Goal: Transaction & Acquisition: Download file/media

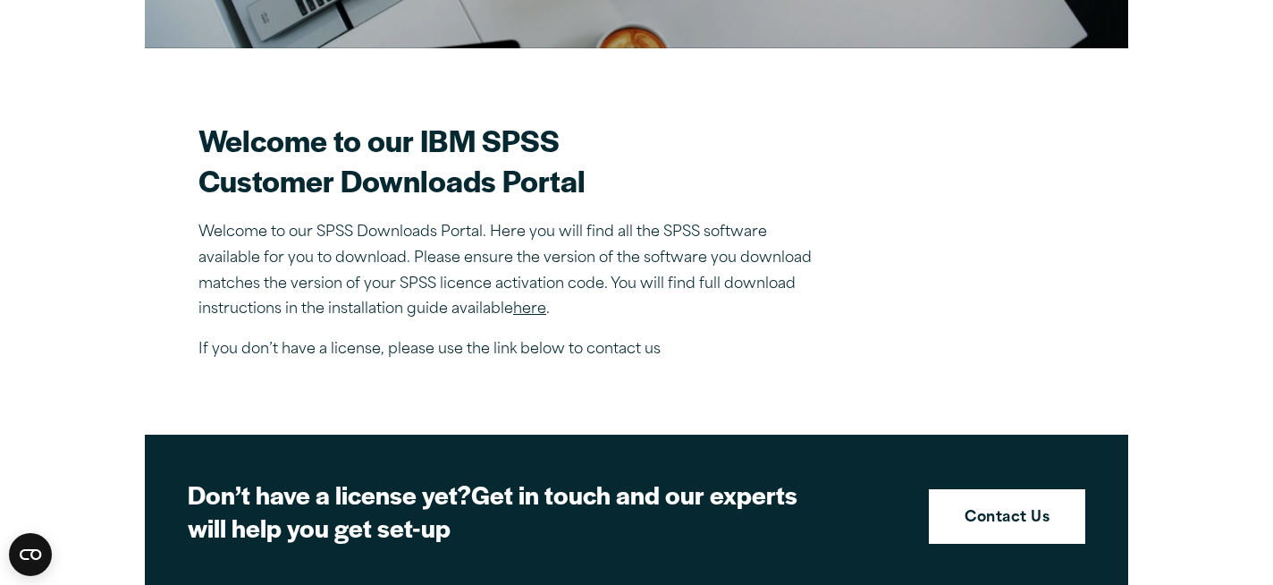
scroll to position [307, 0]
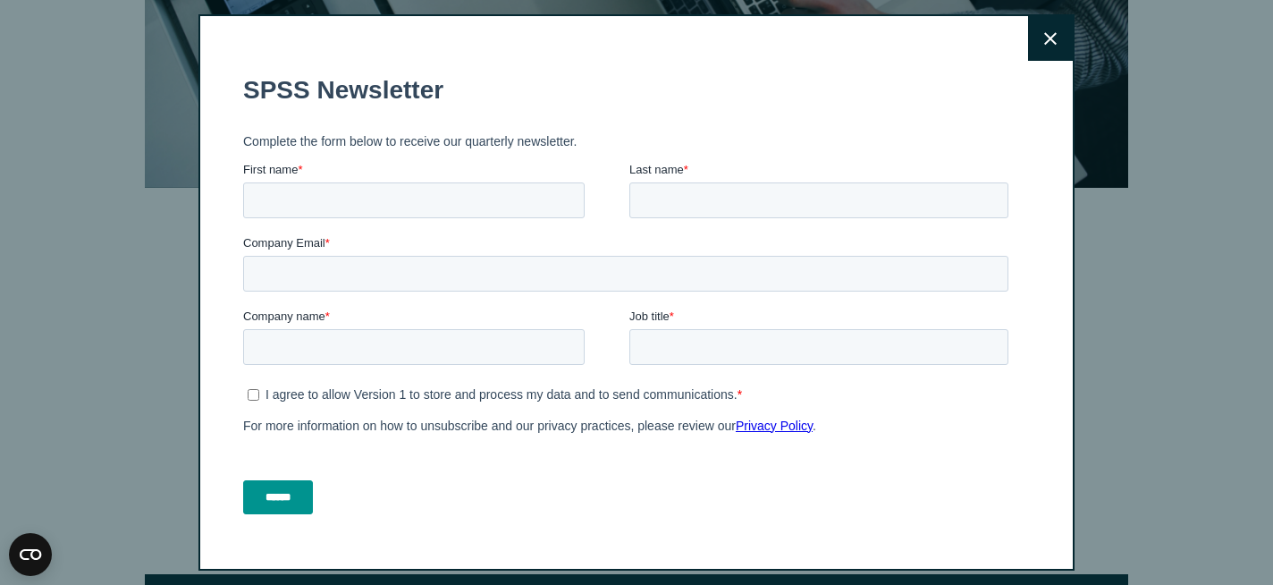
drag, startPoint x: 1264, startPoint y: 326, endPoint x: 1278, endPoint y: 74, distance: 252.5
click at [1048, 38] on icon at bounding box center [1050, 38] width 13 height 13
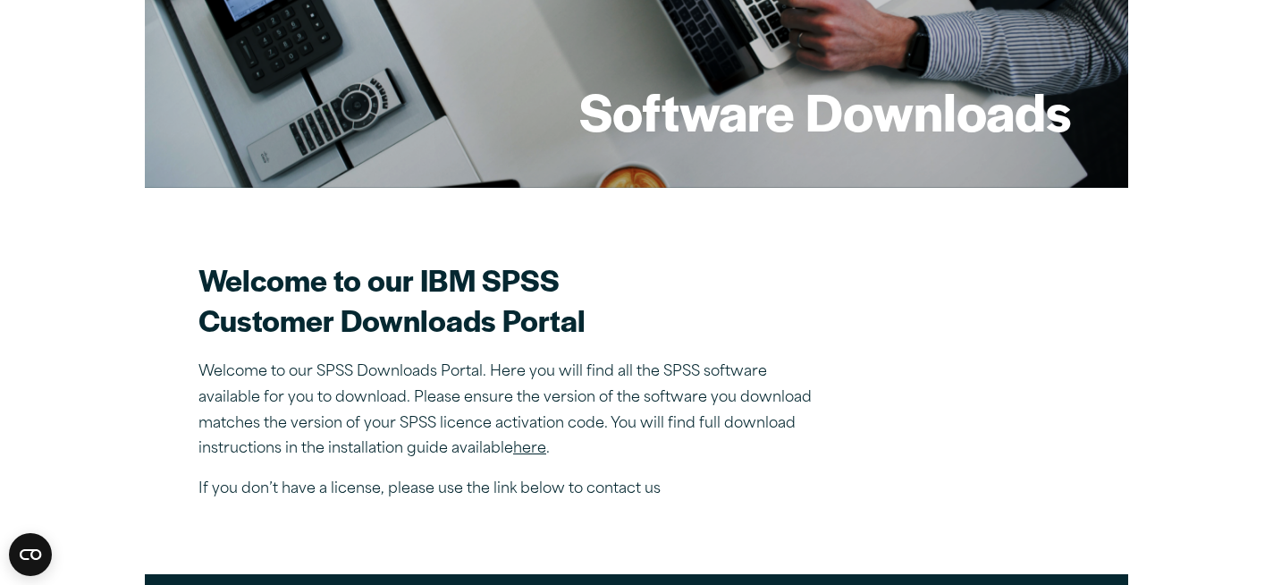
click at [1176, 231] on div "Close" at bounding box center [636, 292] width 1273 height 585
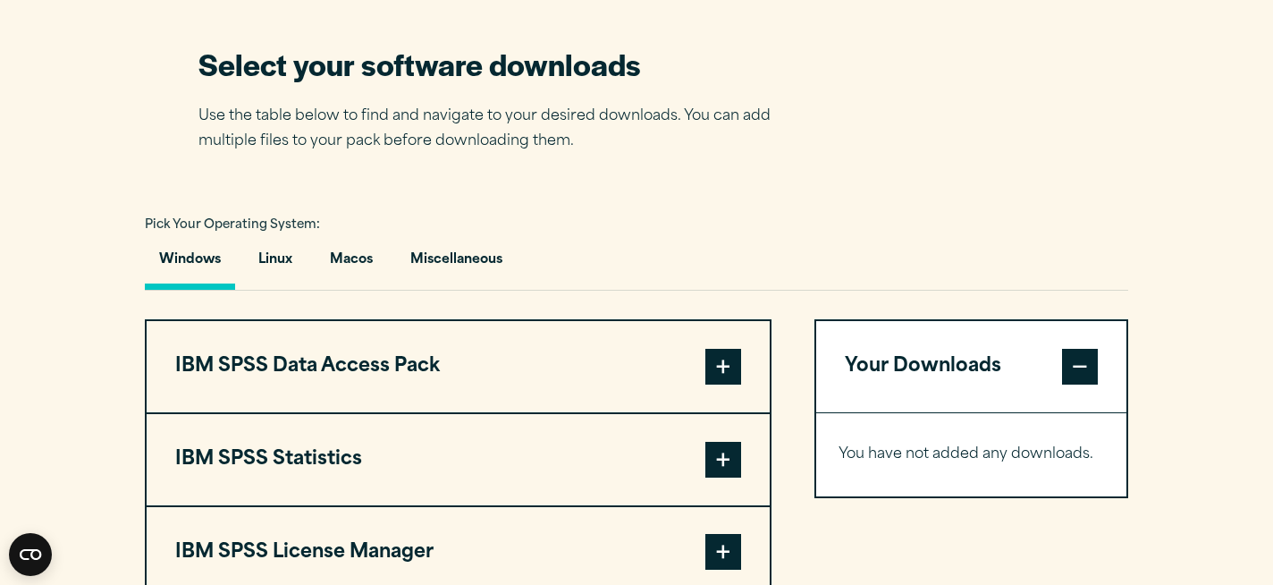
scroll to position [1165, 0]
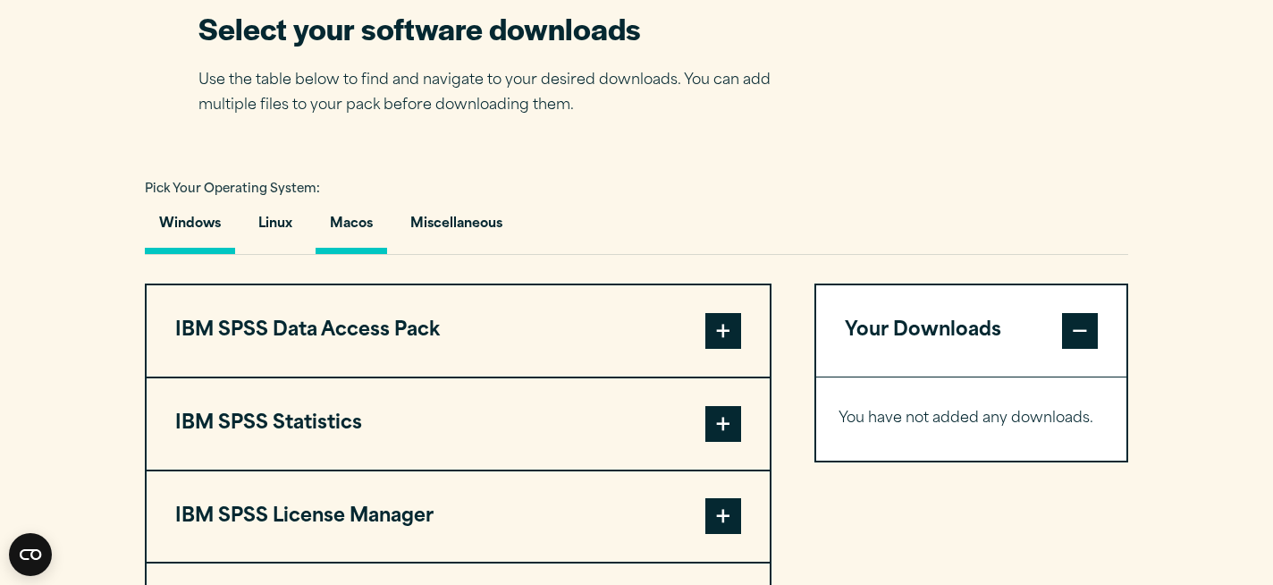
click at [343, 238] on button "Macos" at bounding box center [352, 228] width 72 height 51
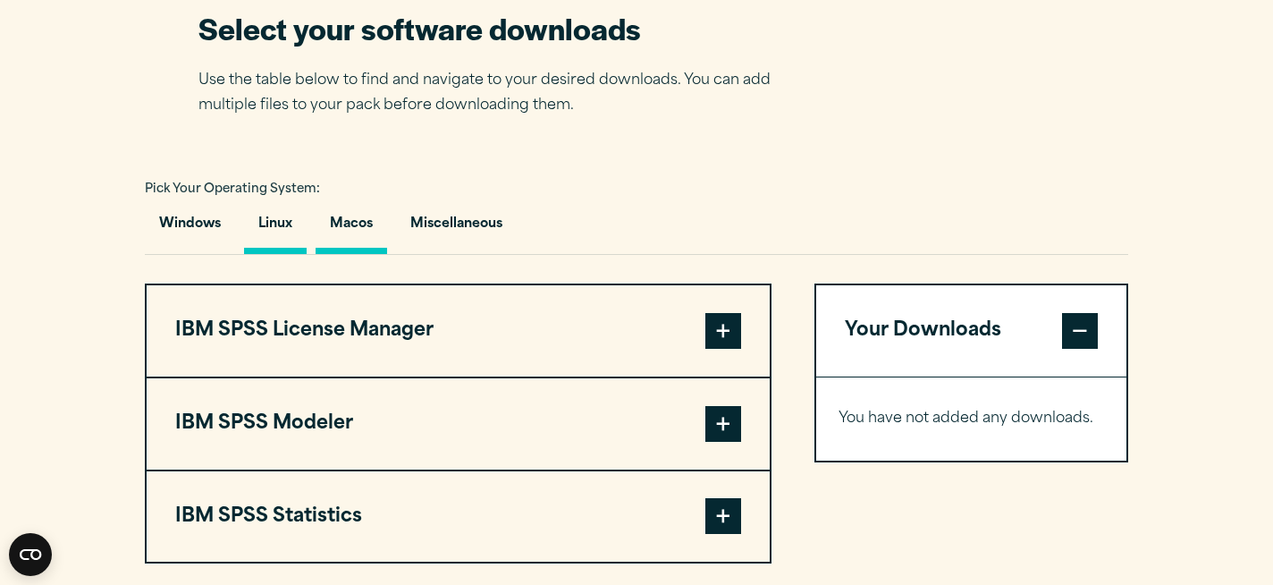
click at [265, 236] on button "Linux" at bounding box center [275, 228] width 63 height 51
click at [186, 233] on button "Windows" at bounding box center [190, 228] width 90 height 51
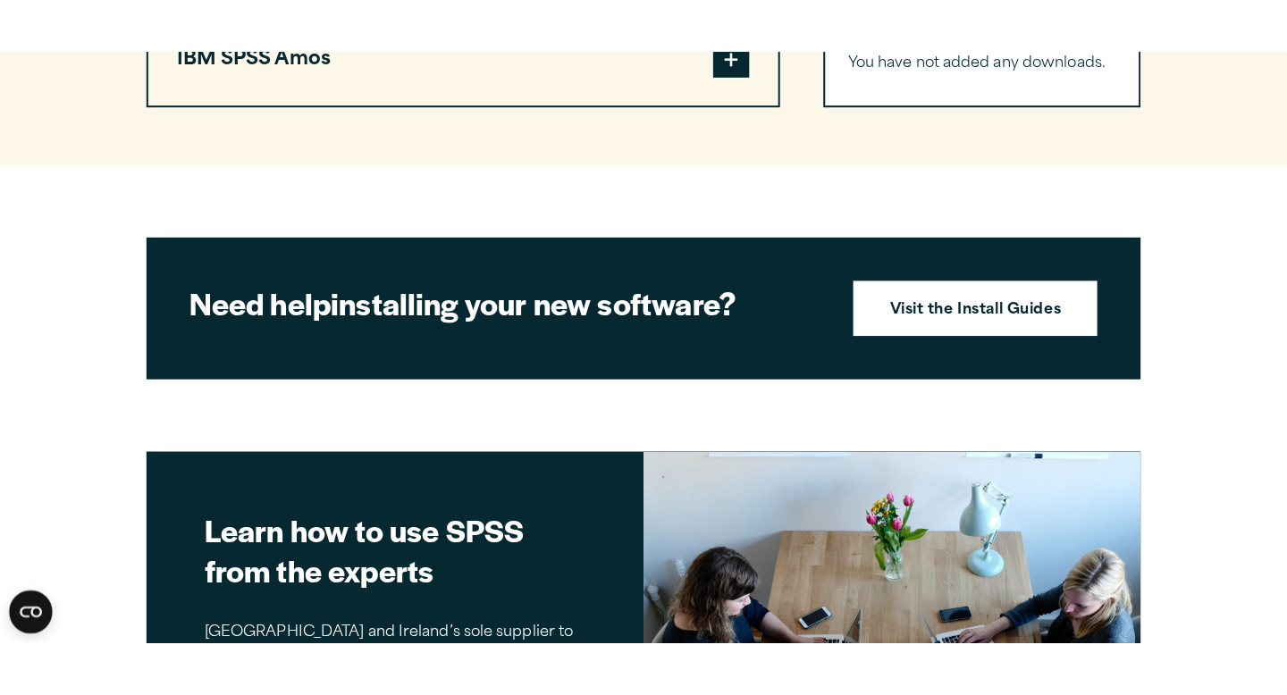
scroll to position [1987, 0]
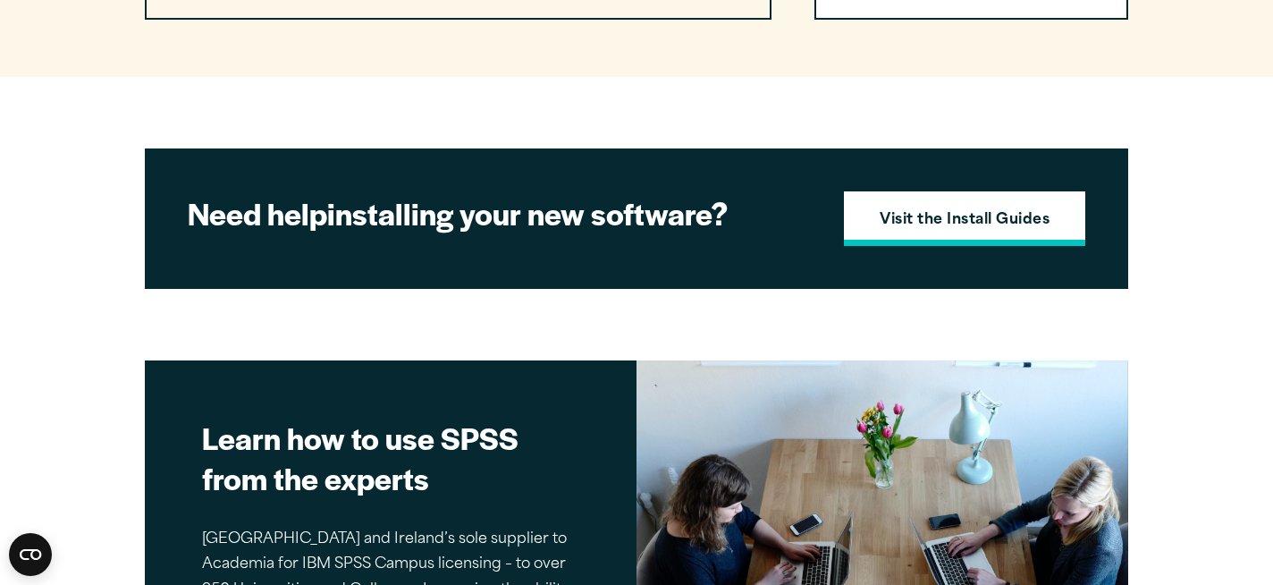
click at [991, 232] on strong "Visit the Install Guides" at bounding box center [965, 220] width 170 height 23
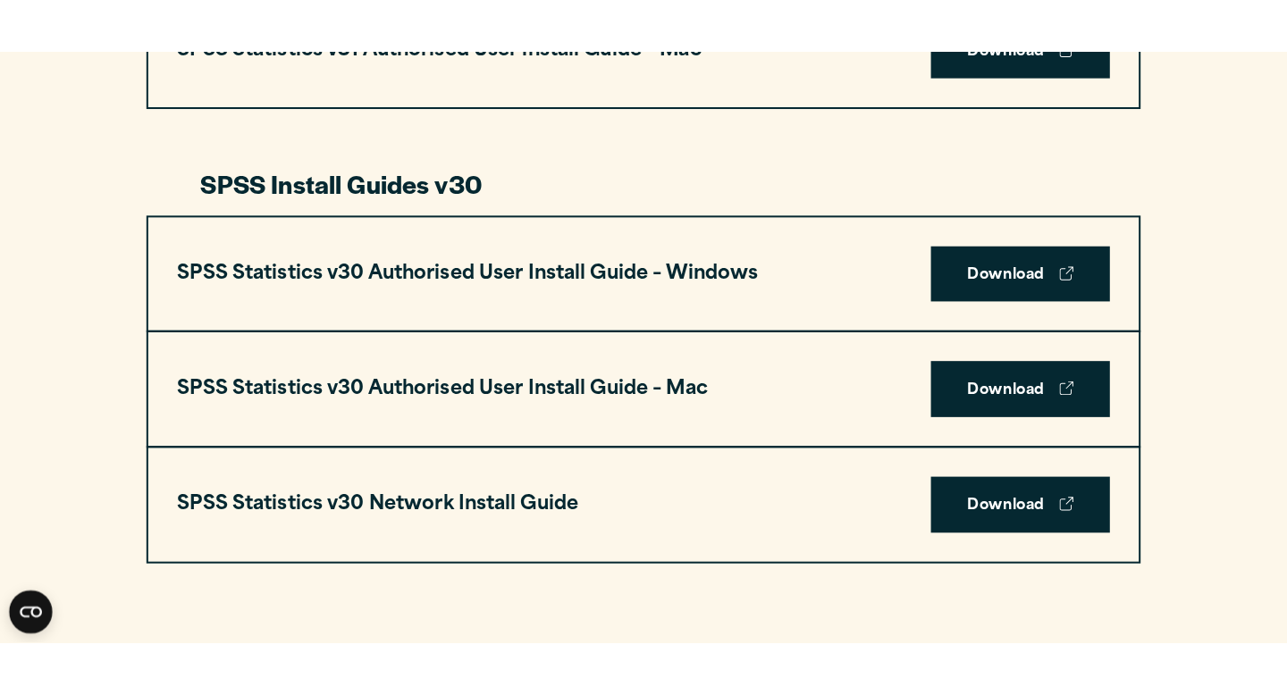
scroll to position [1255, 0]
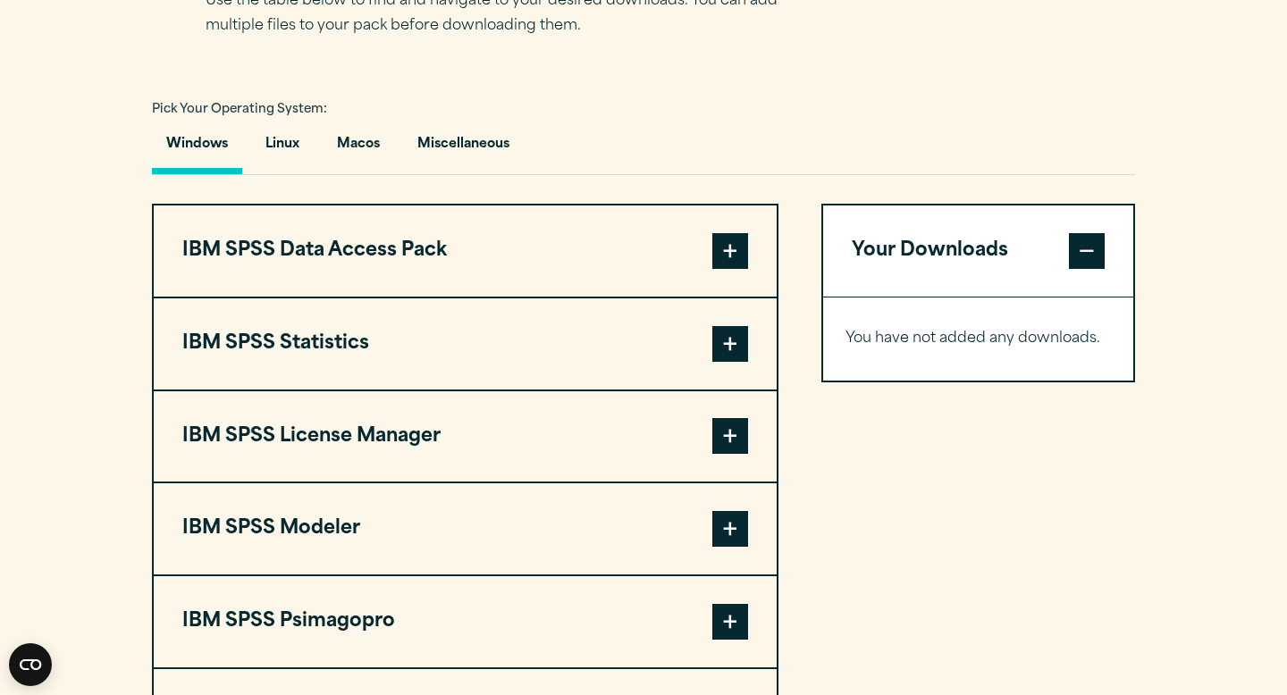
scroll to position [1251, 0]
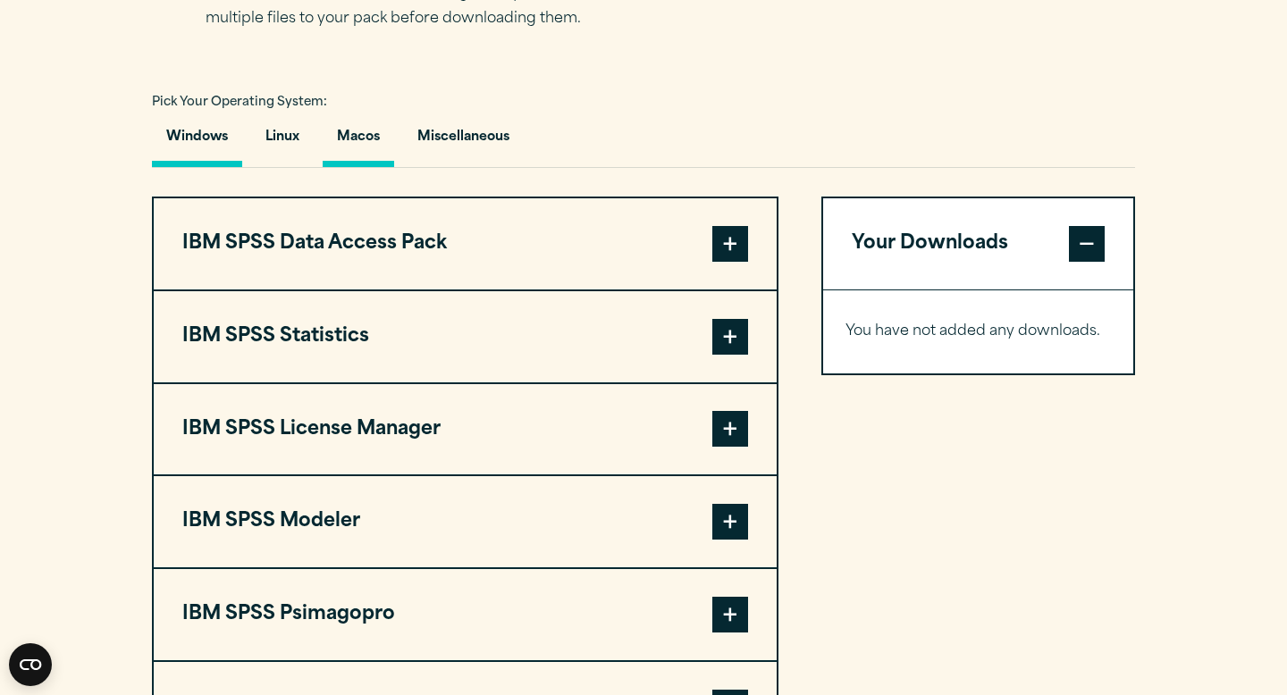
click at [341, 151] on button "Macos" at bounding box center [359, 141] width 72 height 51
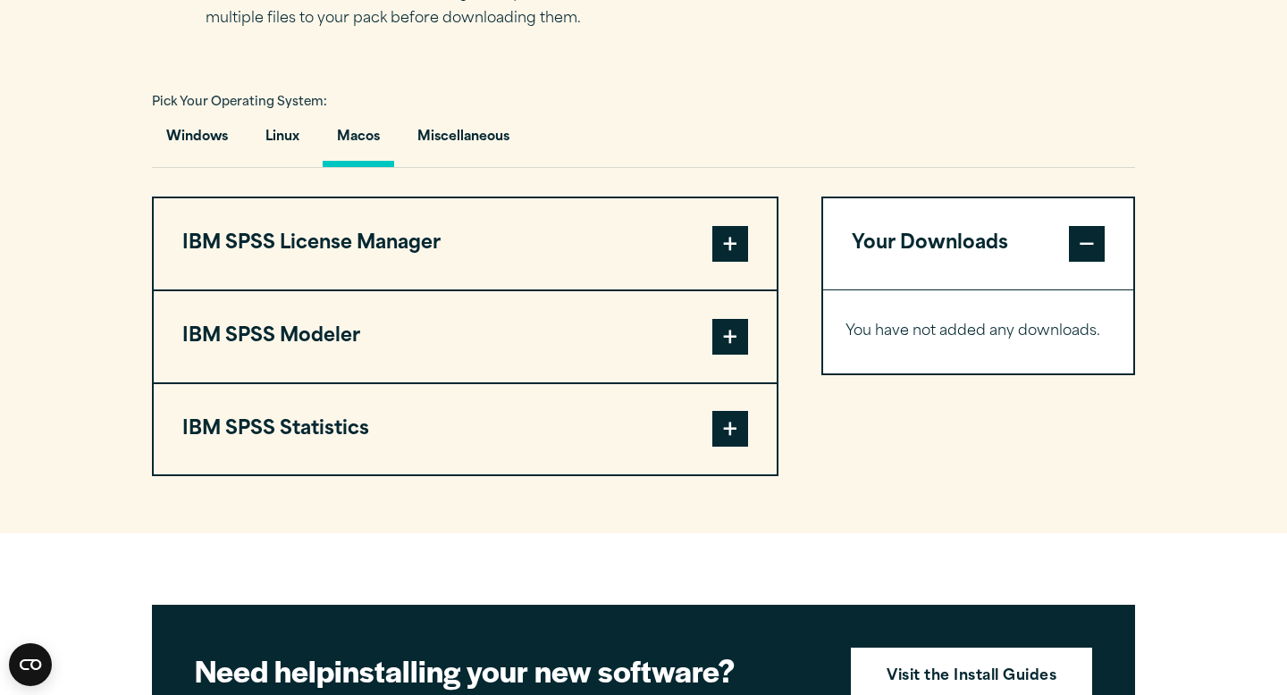
click at [720, 434] on span at bounding box center [730, 429] width 36 height 36
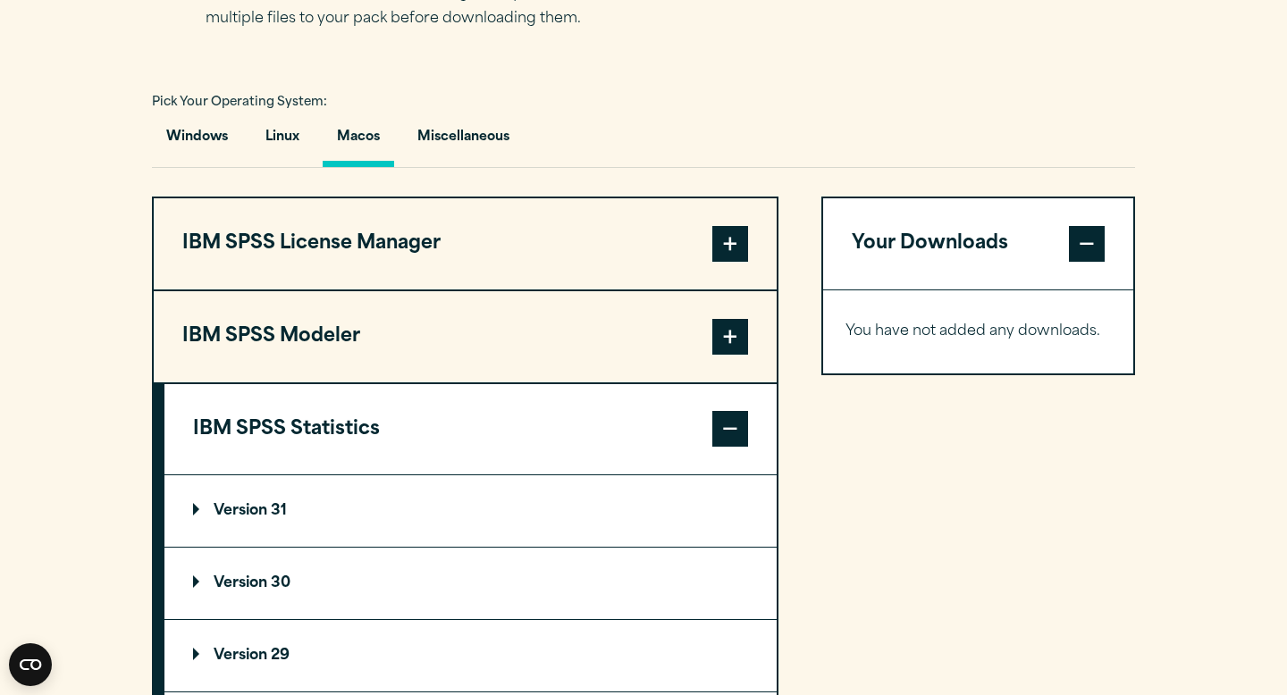
click at [249, 591] on p "Version 30" at bounding box center [241, 584] width 97 height 14
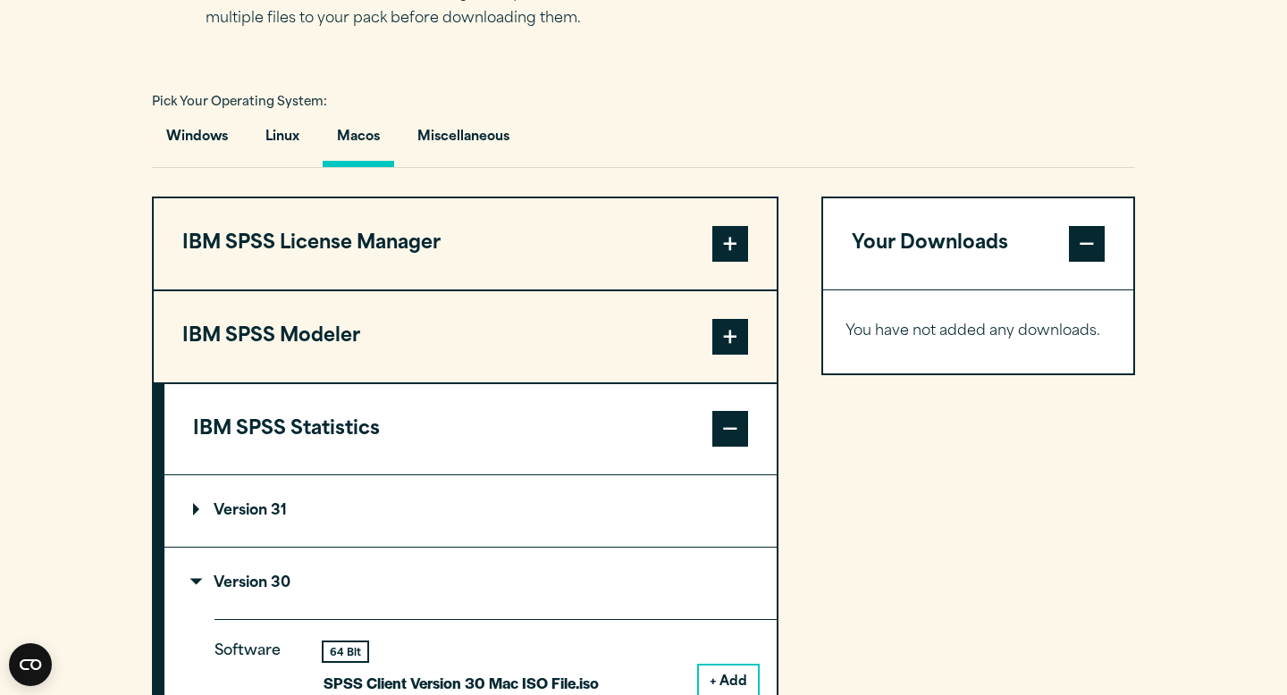
click at [76, 537] on section "Select your software downloads Use the table below to find and navigate to your…" at bounding box center [643, 510] width 1287 height 1293
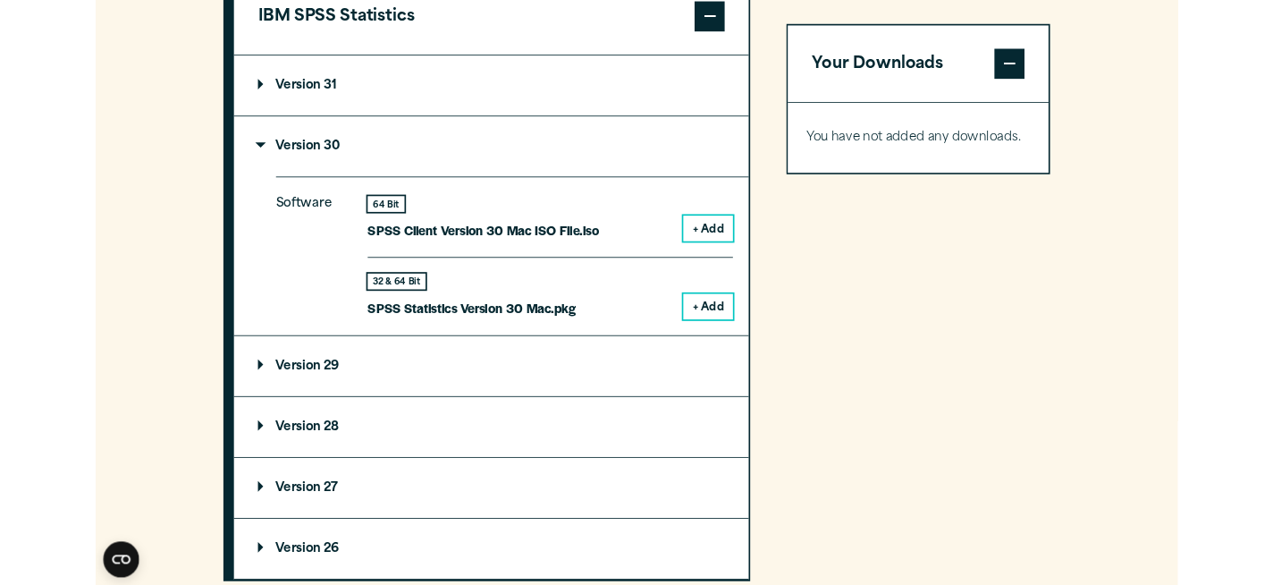
scroll to position [1680, 0]
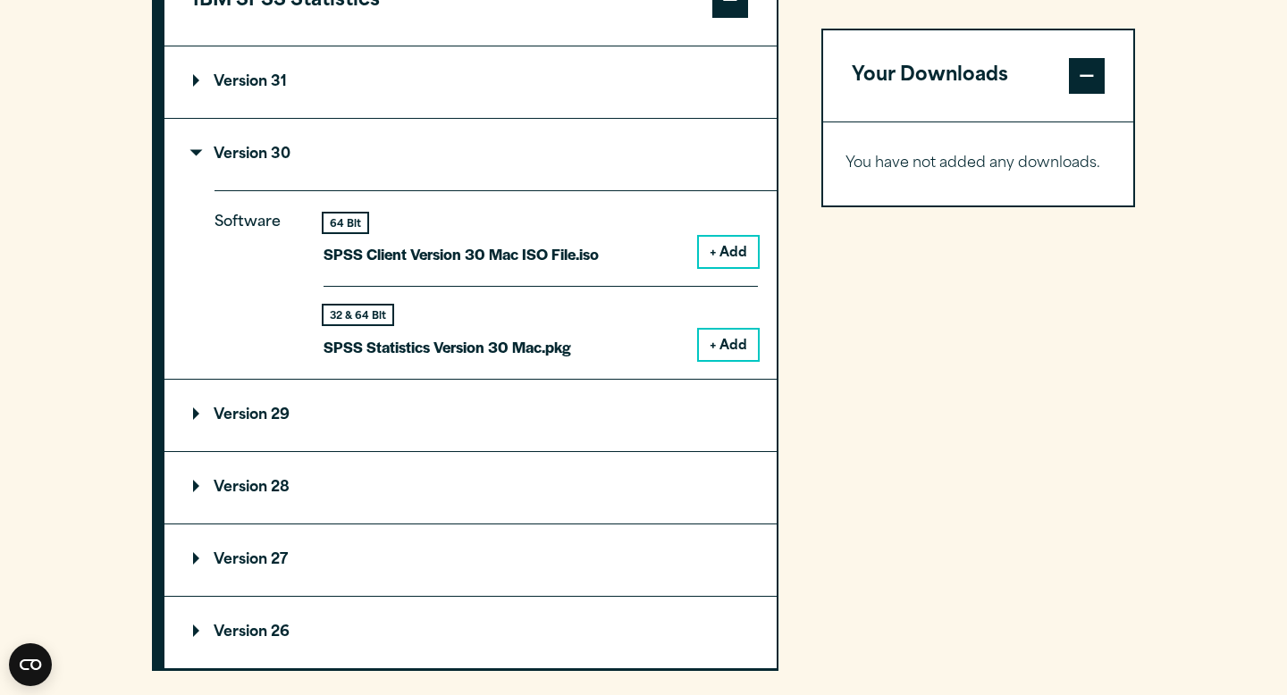
click at [719, 351] on button "+ Add" at bounding box center [728, 345] width 59 height 30
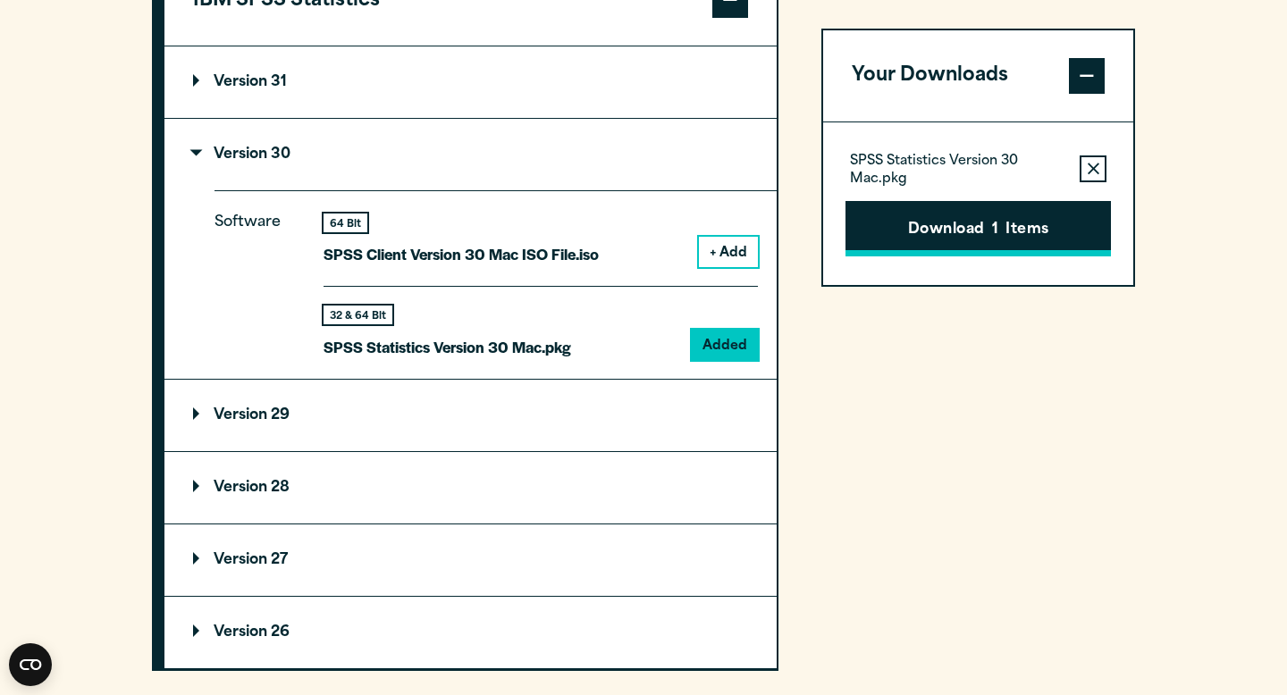
click at [954, 233] on button "Download 1 Items" at bounding box center [978, 228] width 265 height 55
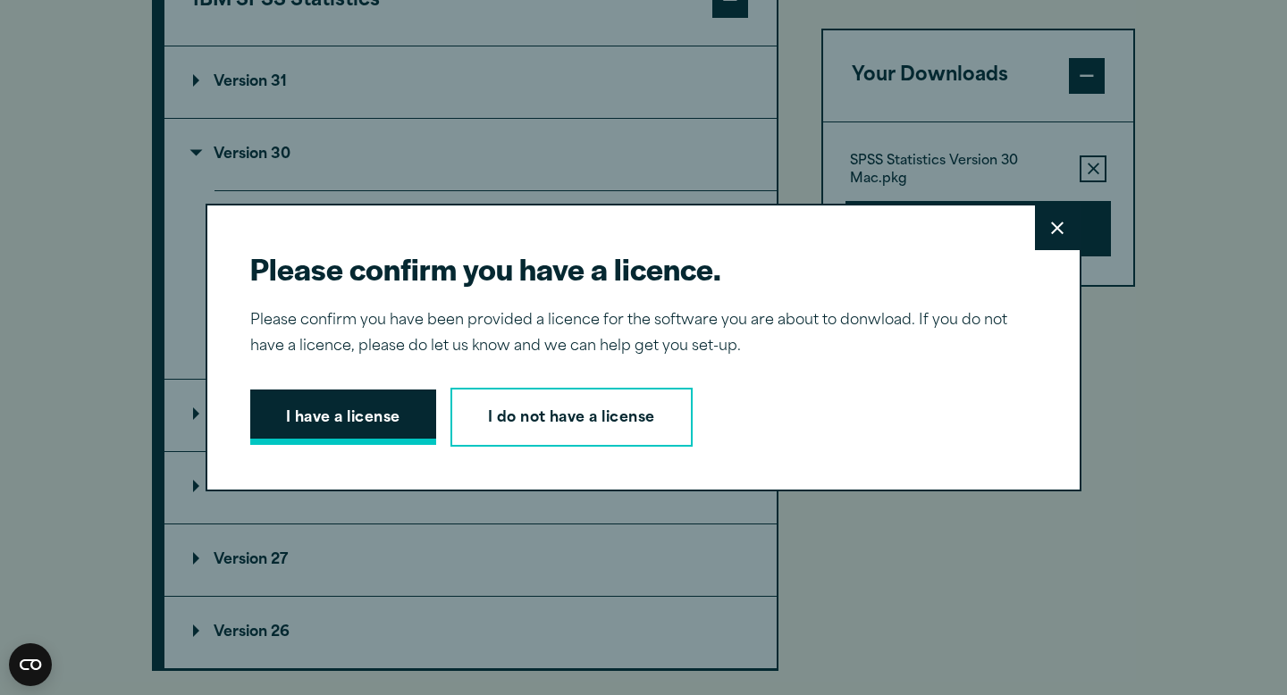
click at [346, 412] on button "I have a license" at bounding box center [343, 417] width 186 height 55
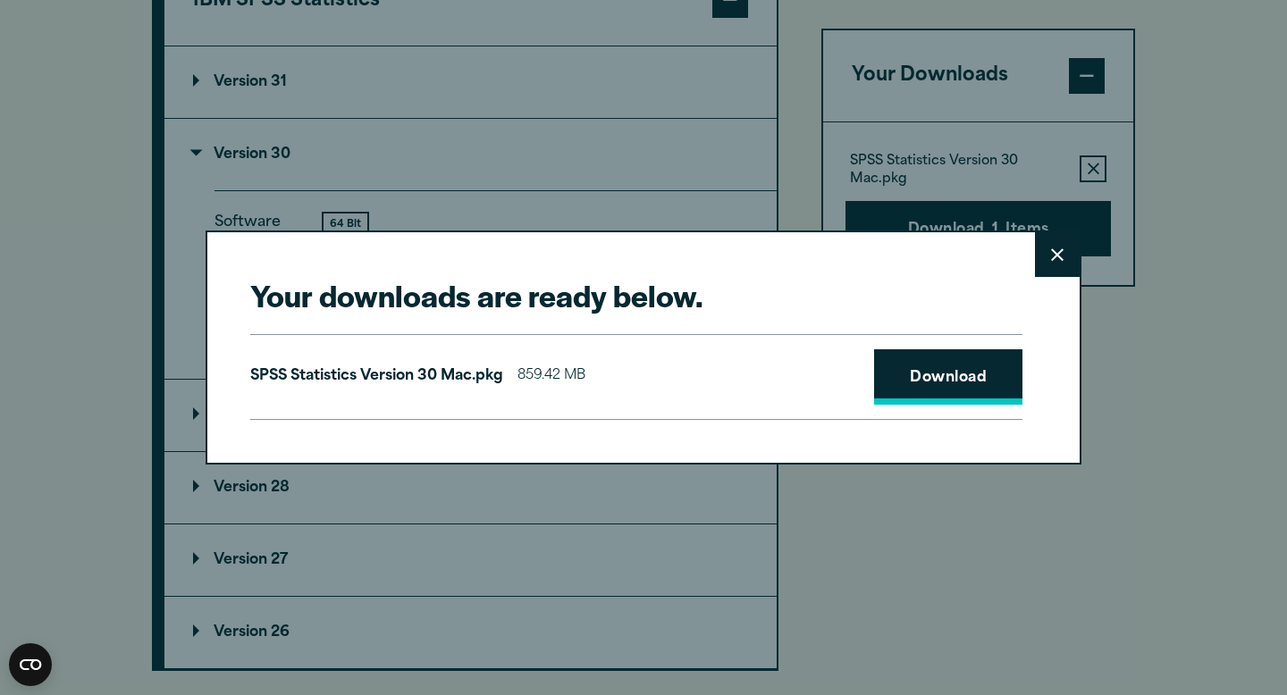
click at [962, 384] on link "Download" at bounding box center [948, 376] width 148 height 55
